Goal: Check status

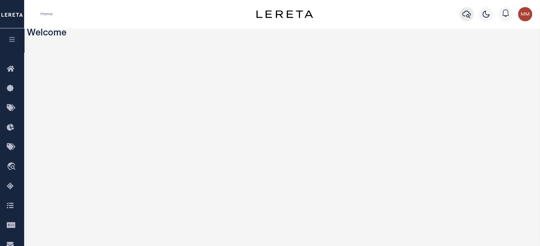
click at [405, 13] on icon "button" at bounding box center [466, 14] width 9 height 9
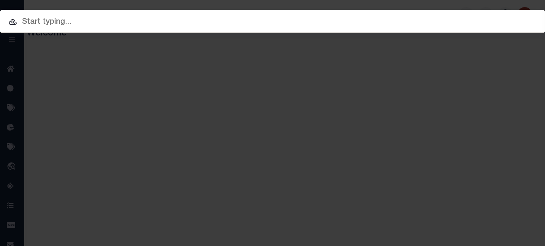
click at [249, 16] on input "text" at bounding box center [272, 22] width 545 height 12
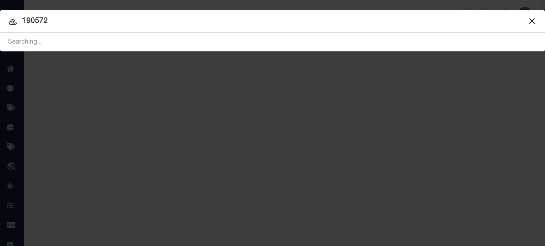
type input "190572"
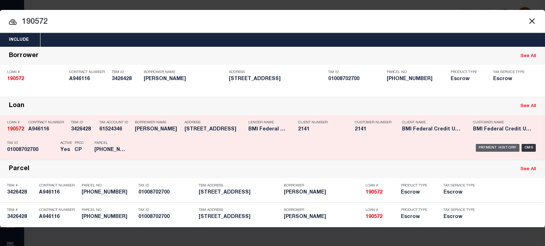
click at [405, 147] on div "Payment History" at bounding box center [498, 148] width 44 height 8
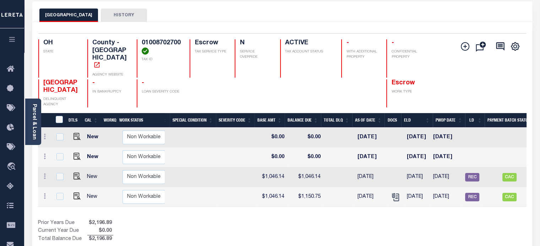
scroll to position [0, 174]
click at [32, 114] on link "Parcel & Loan" at bounding box center [34, 122] width 5 height 36
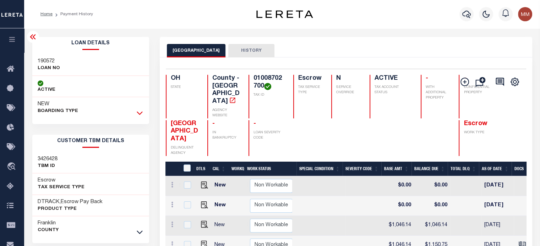
click at [140, 112] on icon at bounding box center [140, 112] width 6 height 7
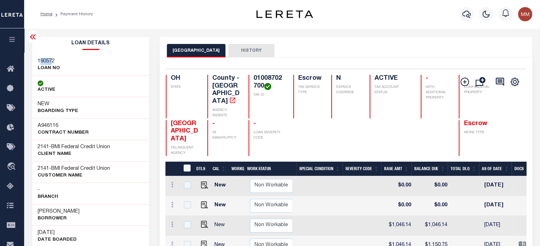
drag, startPoint x: 40, startPoint y: 61, endPoint x: 54, endPoint y: 61, distance: 13.9
click at [53, 61] on h3 "190572" at bounding box center [49, 61] width 22 height 7
drag, startPoint x: 57, startPoint y: 60, endPoint x: 2, endPoint y: 56, distance: 54.8
copy h3 "190572"
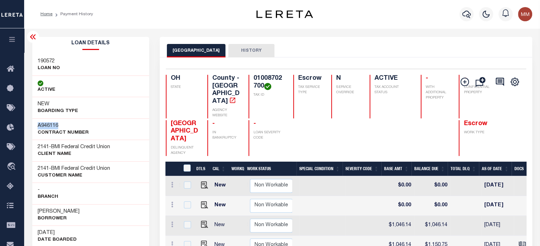
drag, startPoint x: 37, startPoint y: 128, endPoint x: 59, endPoint y: 127, distance: 22.4
click at [59, 127] on h3 "A946116" at bounding box center [63, 125] width 51 height 7
copy h3 "A946116"
